Goal: Check status: Check status

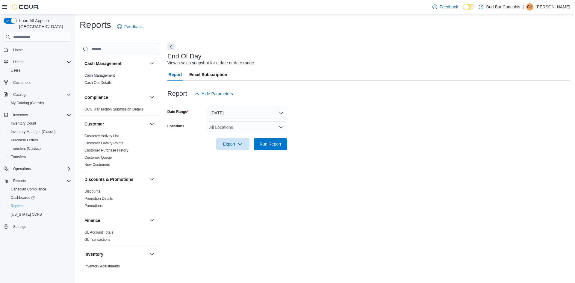
click at [250, 126] on div "All Locations" at bounding box center [247, 127] width 80 height 12
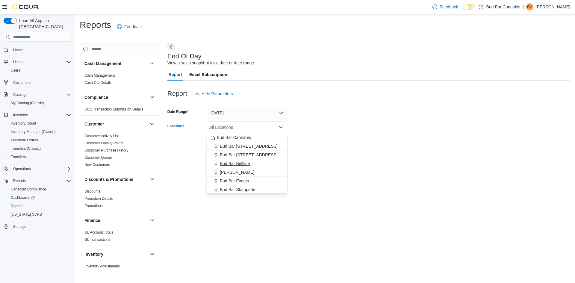
click at [254, 163] on div "Bud Bar Beltline" at bounding box center [247, 164] width 73 height 6
click at [341, 158] on div "End Of Day View a sales snapshot for a date or date range. Report Email Subscri…" at bounding box center [368, 155] width 403 height 224
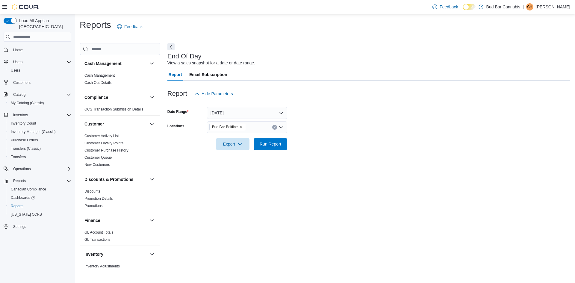
drag, startPoint x: 267, startPoint y: 142, endPoint x: 292, endPoint y: 160, distance: 30.9
click at [267, 142] on span "Run Report" at bounding box center [271, 144] width 22 height 6
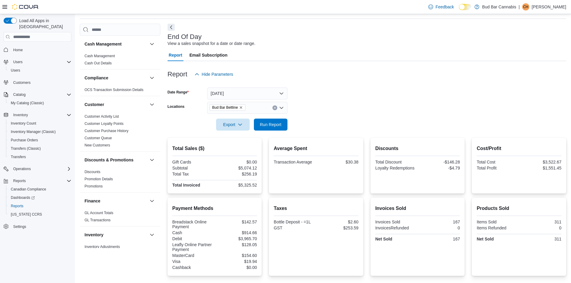
scroll to position [30, 0]
